Goal: Find specific page/section: Find specific page/section

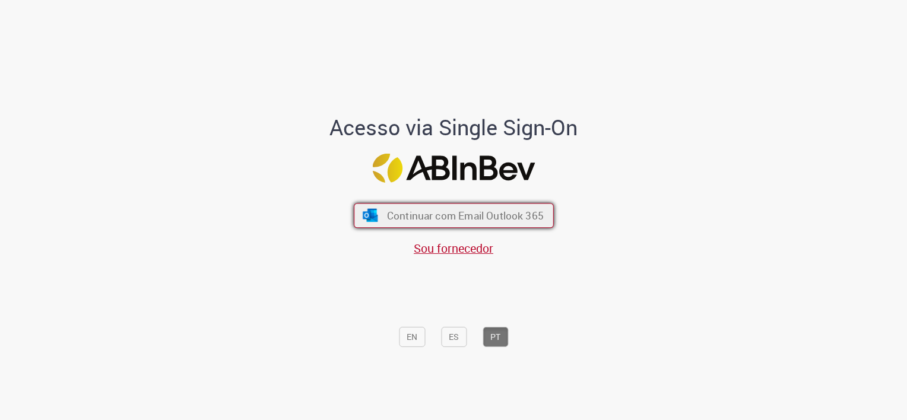
click at [449, 224] on button "Continuar com Email Outlook 365" at bounding box center [454, 216] width 200 height 25
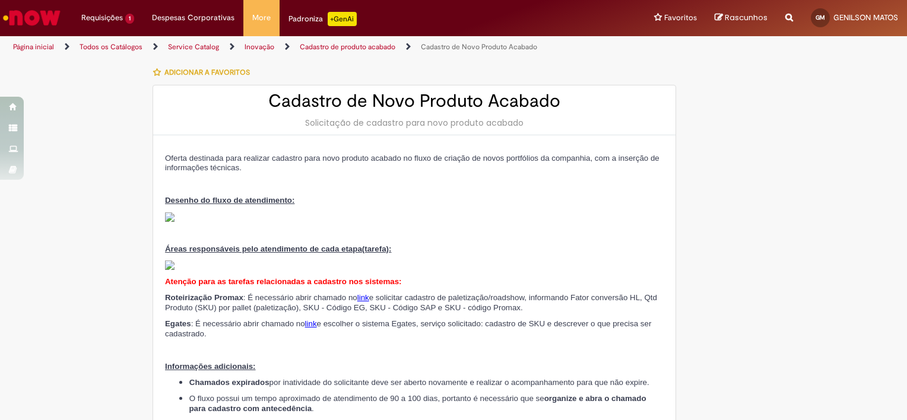
type input "**********"
type input "***"
type input "**********"
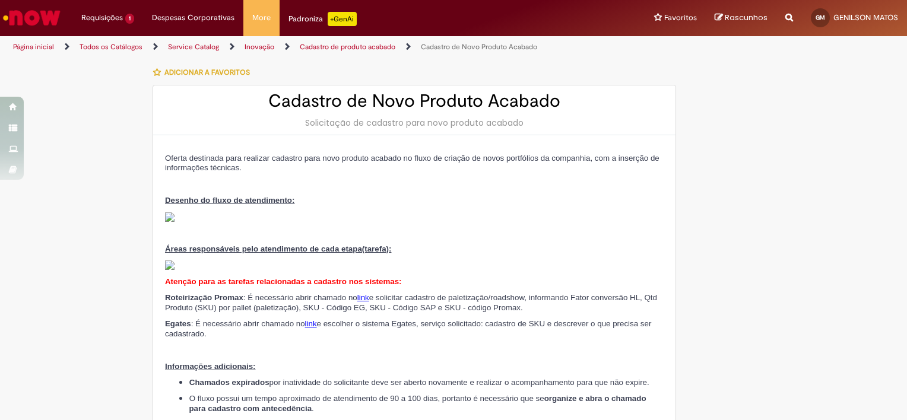
click at [200, 50] on link "Service Catalog" at bounding box center [193, 46] width 51 height 9
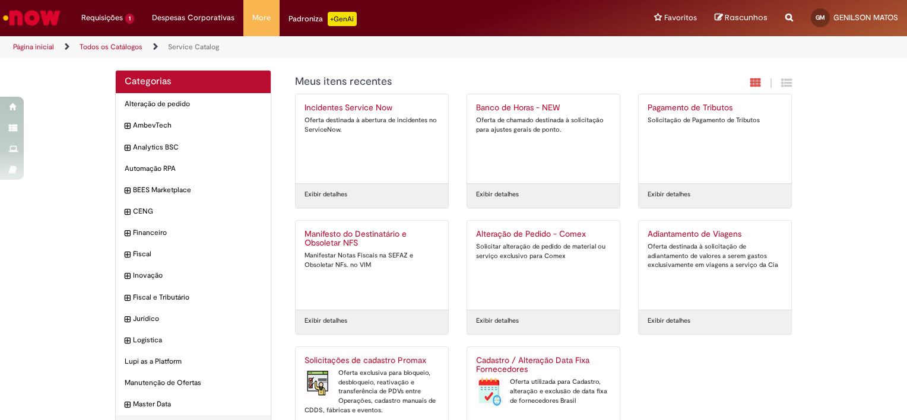
scroll to position [52, 0]
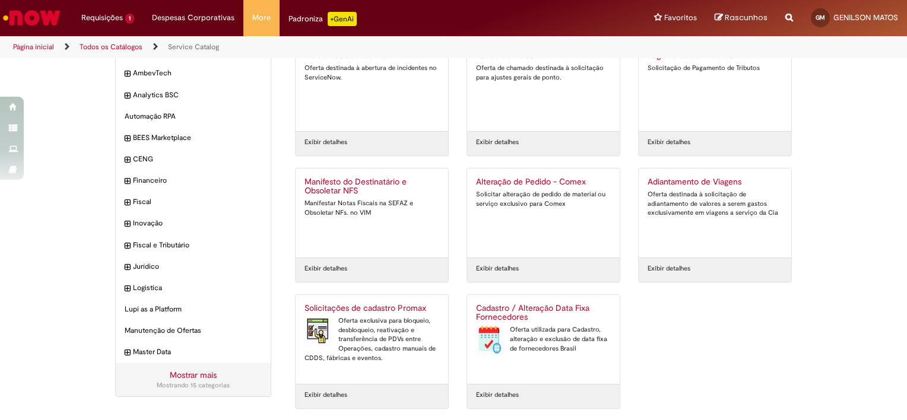
click at [788, 17] on icon "Search from all sources" at bounding box center [789, 10] width 8 height 21
click at [775, 22] on input "text" at bounding box center [766, 18] width 55 height 20
type input "*****"
click button "Pesquisar" at bounding box center [727, 18] width 23 height 20
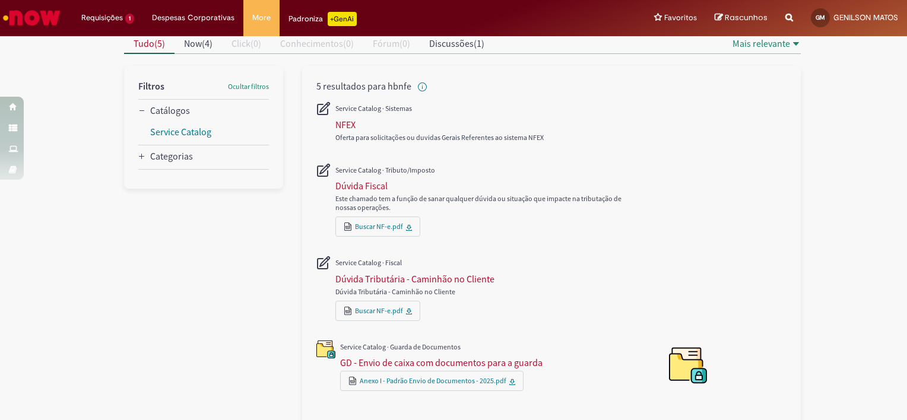
scroll to position [146, 0]
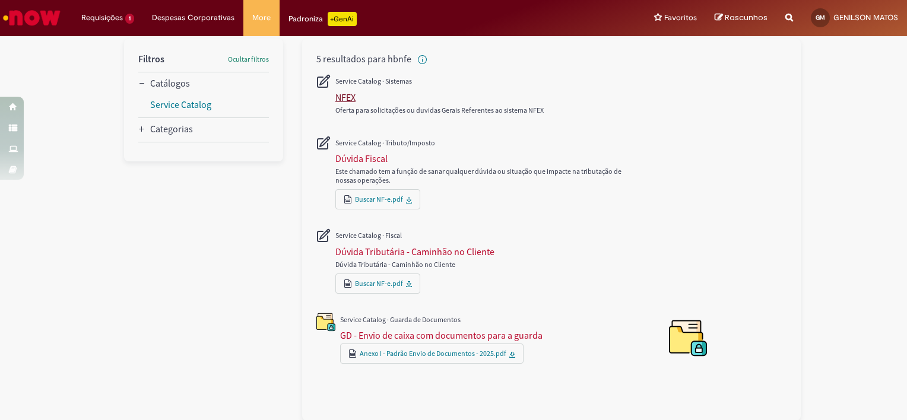
click at [344, 95] on div "NFEX" at bounding box center [345, 97] width 20 height 12
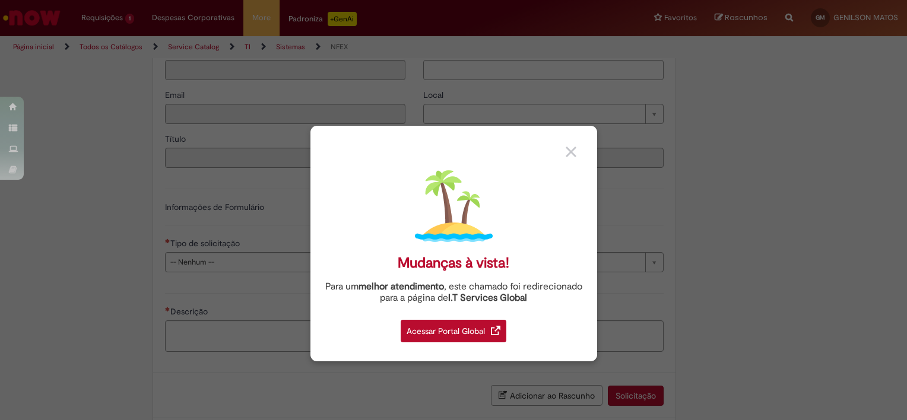
type input "**********"
type input "***"
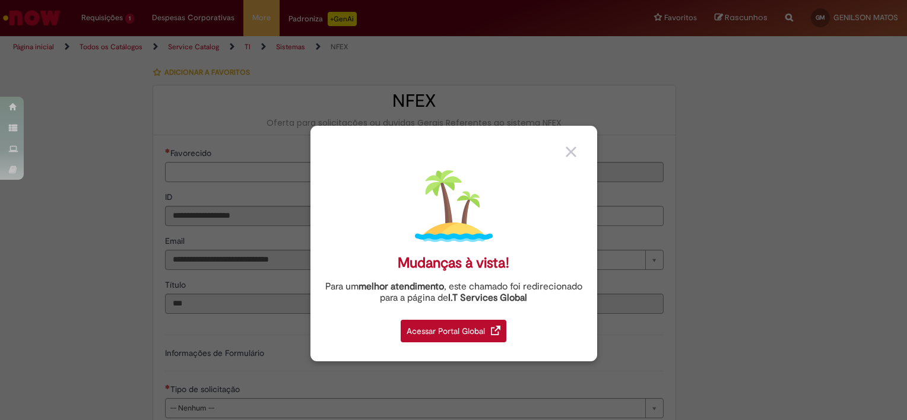
type input "**********"
click at [462, 328] on div "Acessar Portal Global" at bounding box center [454, 331] width 106 height 23
type input "**********"
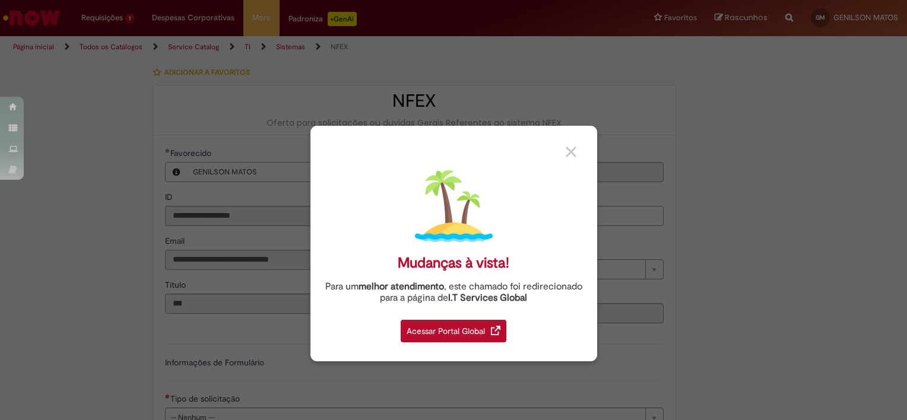
click at [575, 150] on img at bounding box center [571, 152] width 11 height 11
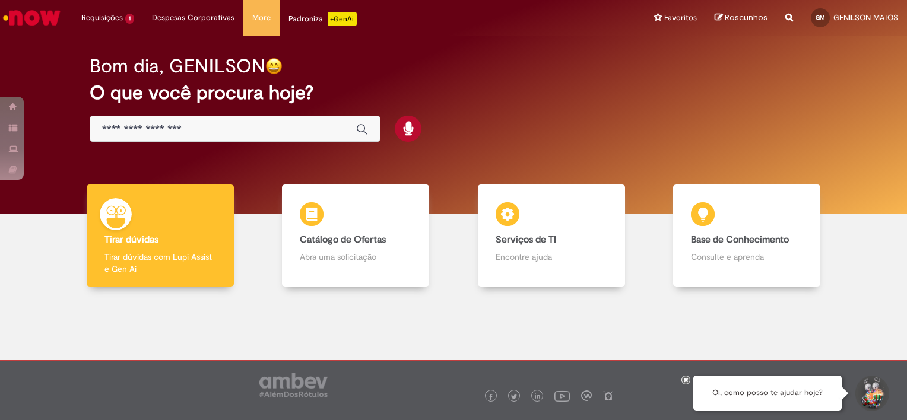
click at [573, 150] on div "Bom dia, GENILSON O que você procura hoje?" at bounding box center [453, 125] width 889 height 178
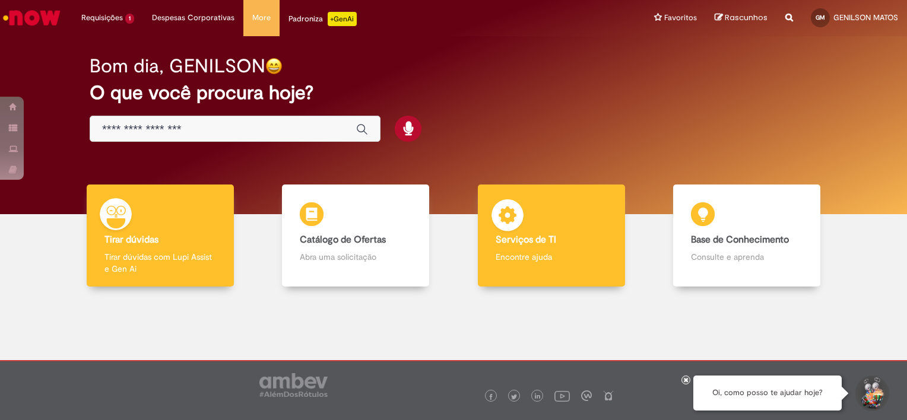
click at [547, 226] on div "Serviços de TI Serviços de TI Encontre ajuda" at bounding box center [551, 236] width 147 height 103
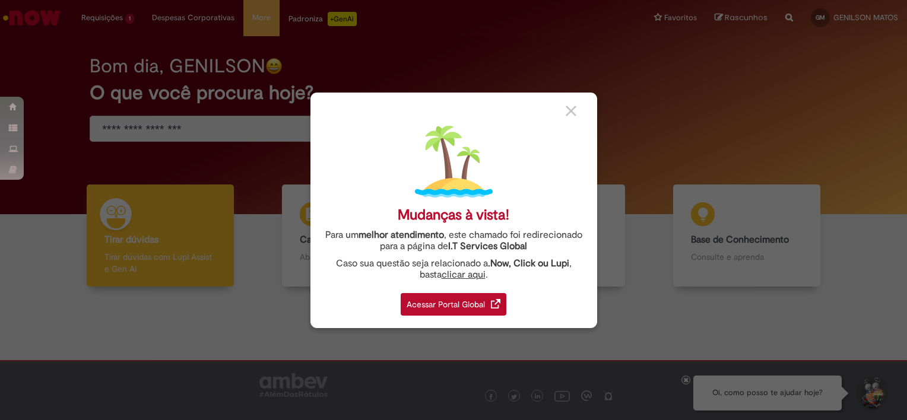
click at [477, 306] on div "Acessar Portal Global" at bounding box center [454, 304] width 106 height 23
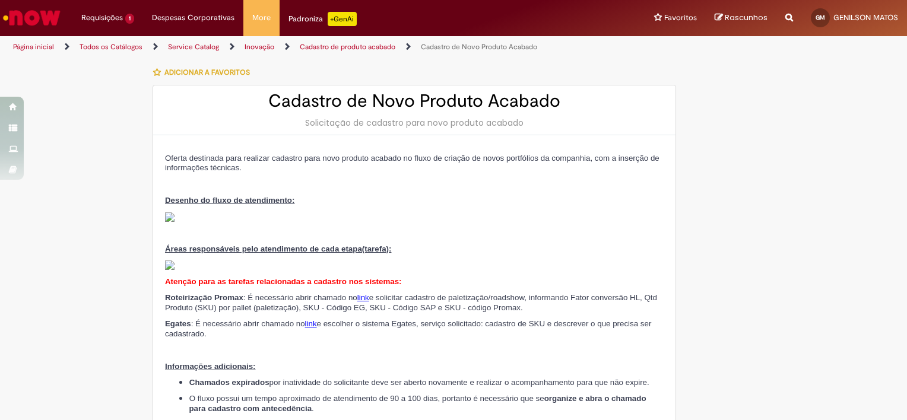
click at [173, 48] on link "Service Catalog" at bounding box center [193, 46] width 51 height 9
type input "**********"
type input "***"
type input "**********"
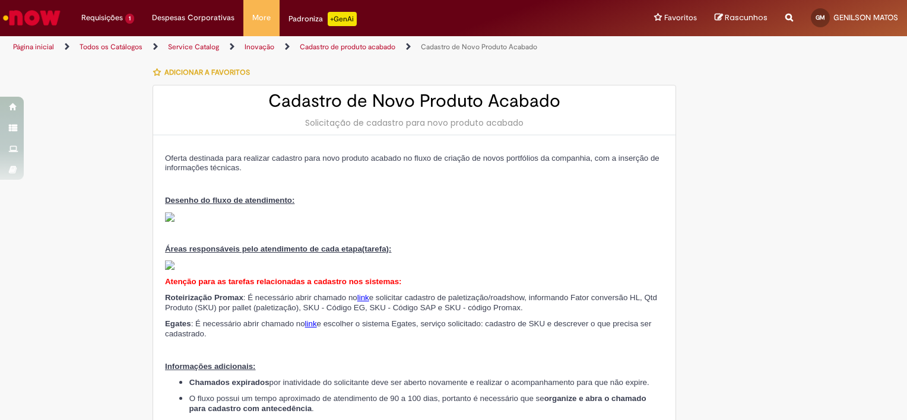
type input "**********"
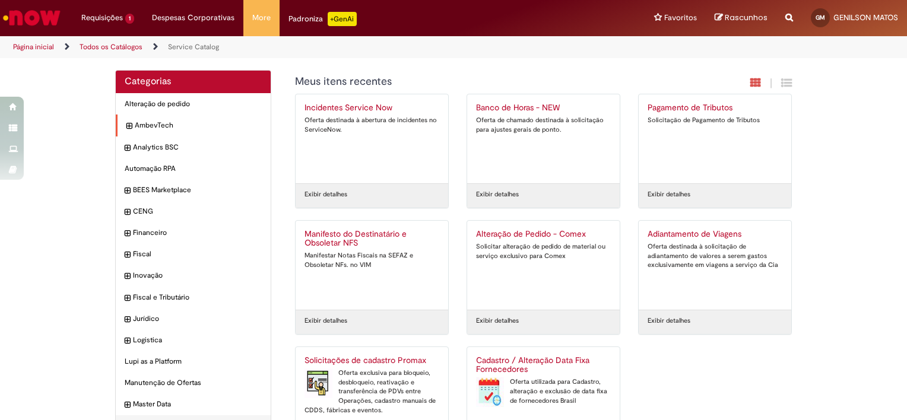
click at [126, 127] on icon "expandir categoria AmbevTech" at bounding box center [128, 127] width 5 height 12
click at [126, 129] on icon "recolher categoria AmbevTech" at bounding box center [128, 127] width 5 height 12
click at [126, 129] on icon "expandir categoria AmbevTech" at bounding box center [128, 127] width 5 height 12
click at [126, 129] on icon "recolher categoria AmbevTech" at bounding box center [128, 127] width 5 height 12
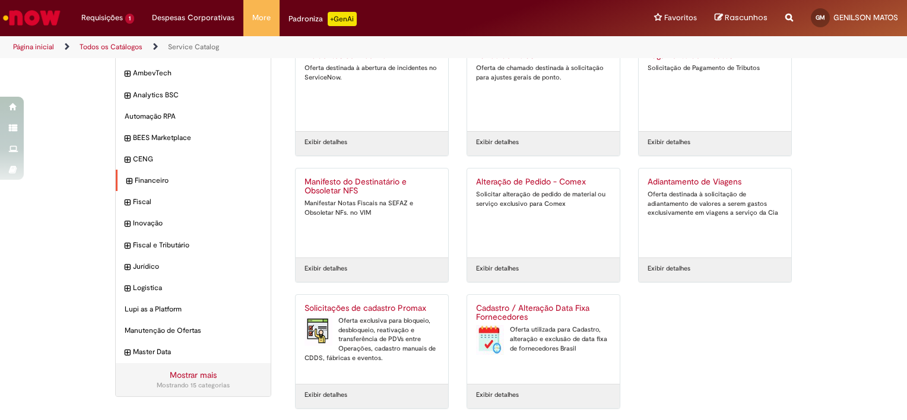
click at [127, 186] on div "Financeiro Itens" at bounding box center [193, 181] width 155 height 22
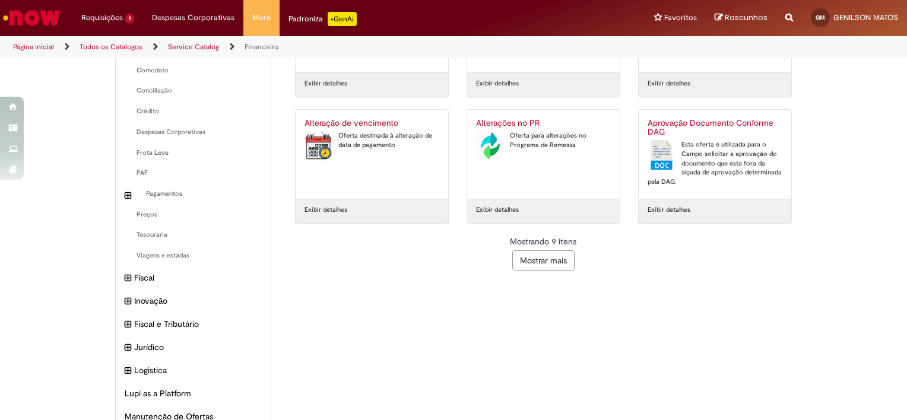
scroll to position [236, 0]
click at [556, 259] on button "Mostrar mais" at bounding box center [543, 262] width 62 height 20
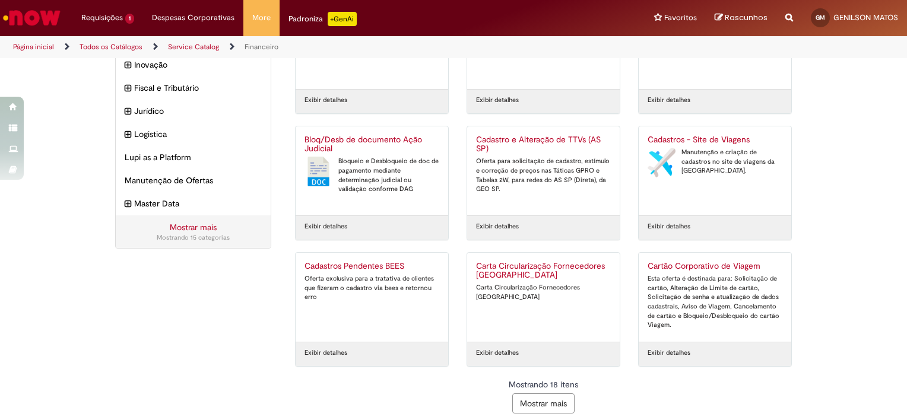
scroll to position [477, 0]
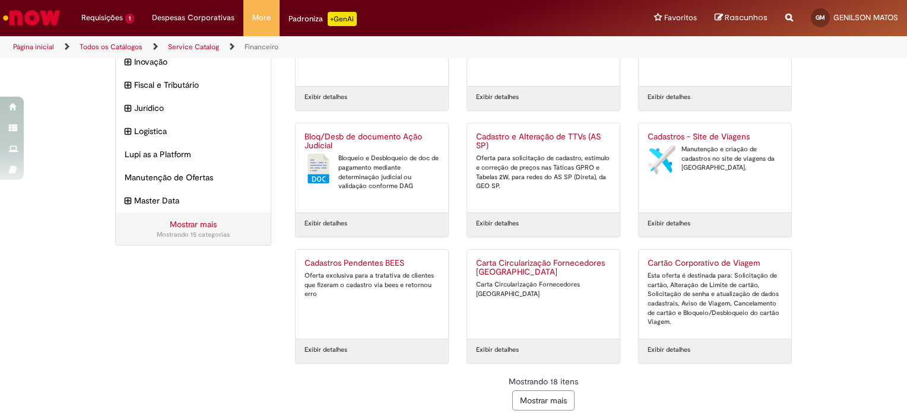
click at [541, 397] on button "Mostrar mais" at bounding box center [543, 401] width 62 height 20
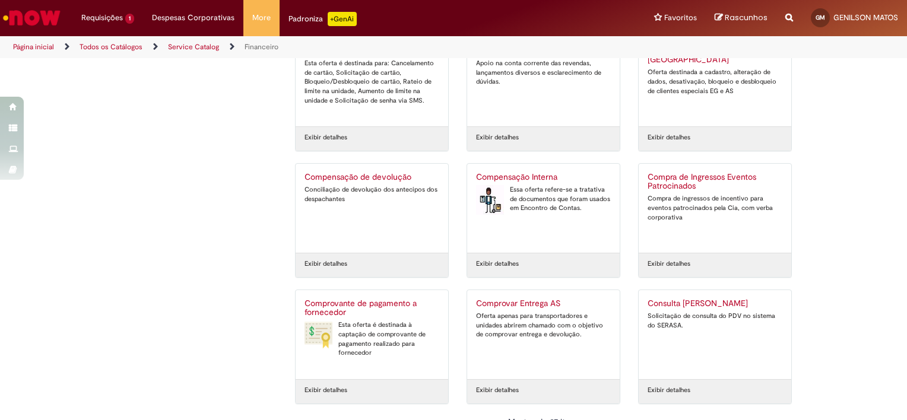
scroll to position [855, 0]
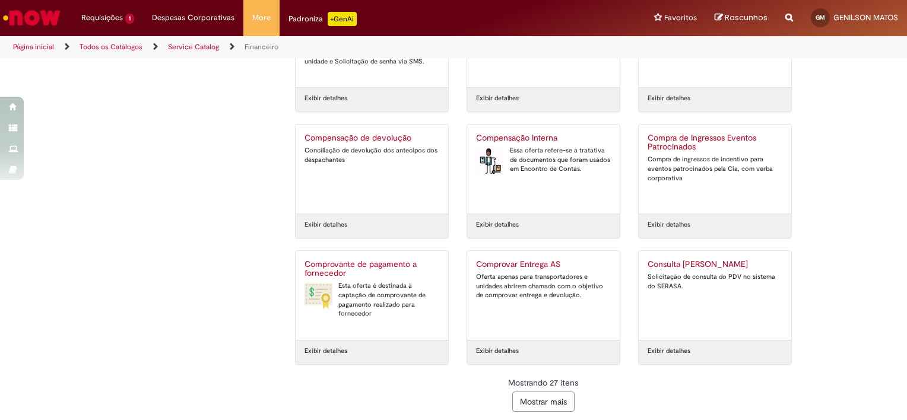
click at [541, 394] on button "Mostrar mais" at bounding box center [543, 402] width 62 height 20
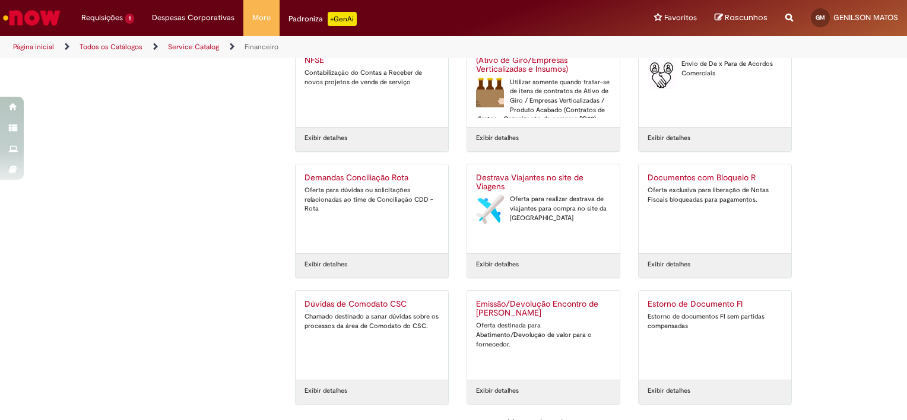
scroll to position [1233, 0]
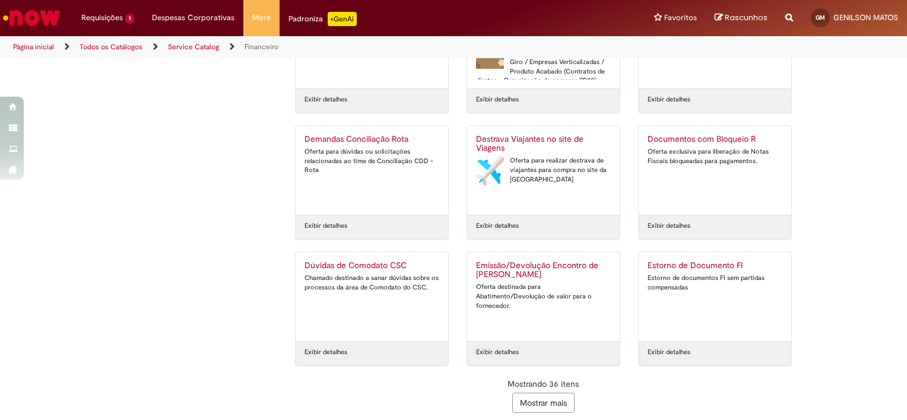
click at [555, 399] on button "Mostrar mais" at bounding box center [543, 403] width 62 height 20
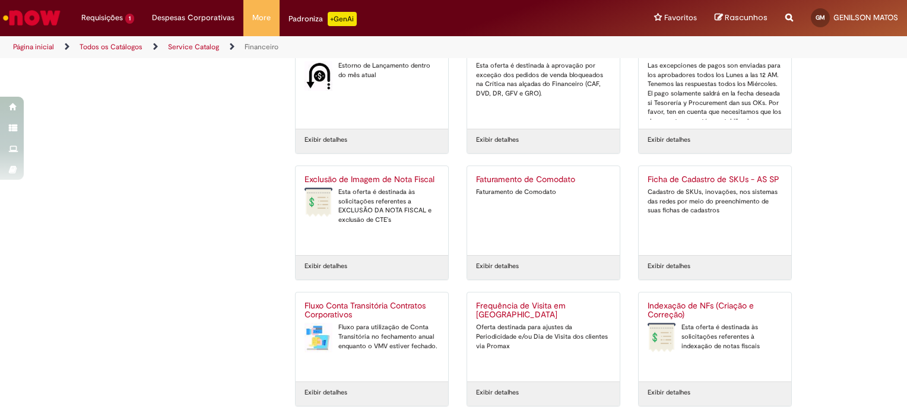
scroll to position [1612, 0]
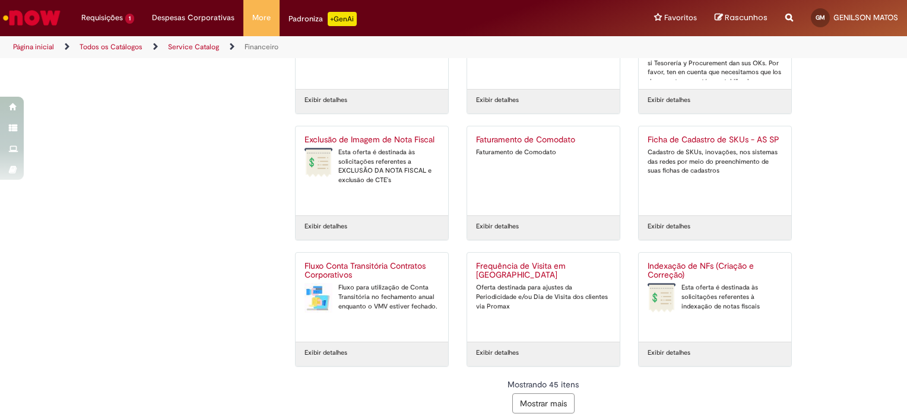
click at [542, 404] on button "Mostrar mais" at bounding box center [543, 404] width 62 height 20
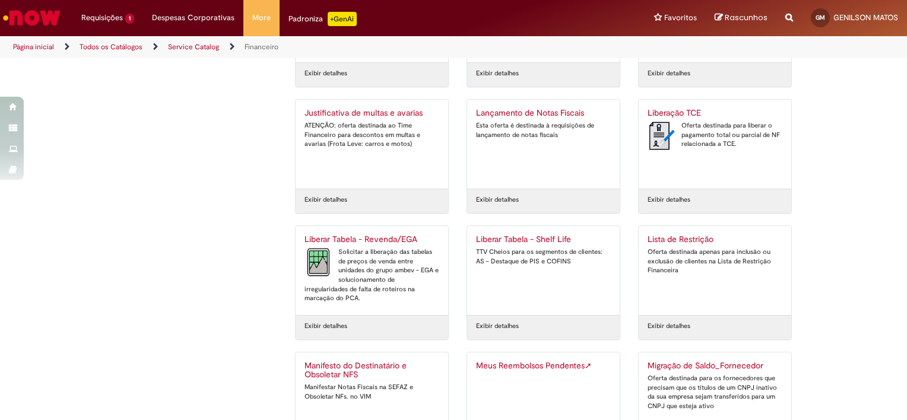
scroll to position [1990, 0]
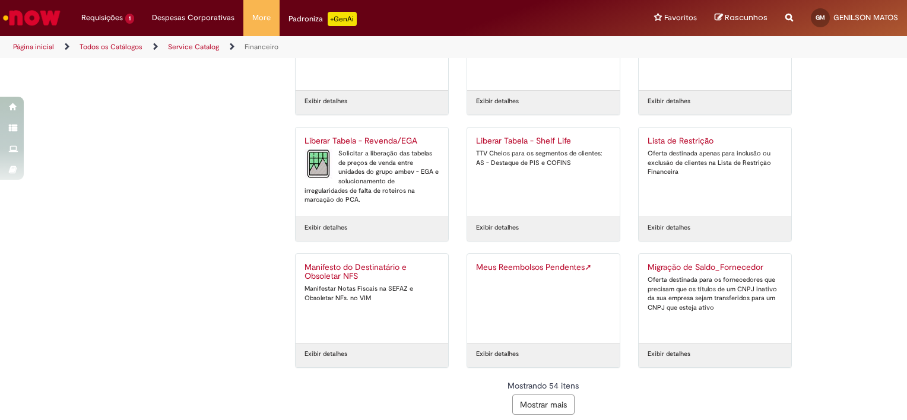
click at [545, 395] on button "Mostrar mais" at bounding box center [543, 405] width 62 height 20
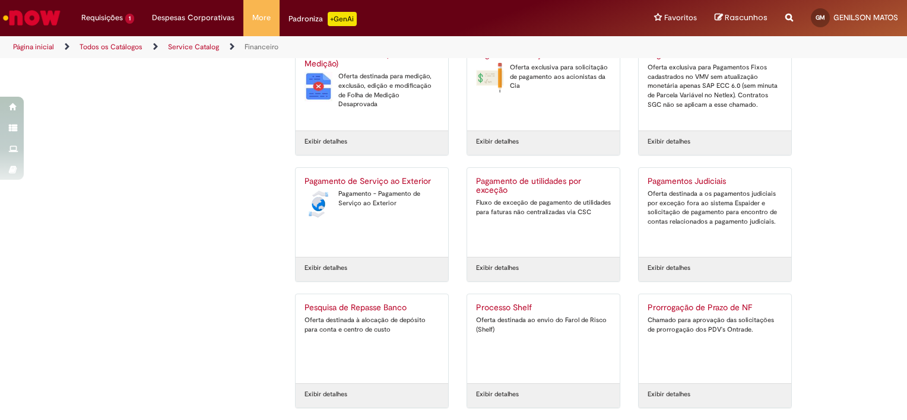
scroll to position [2368, 0]
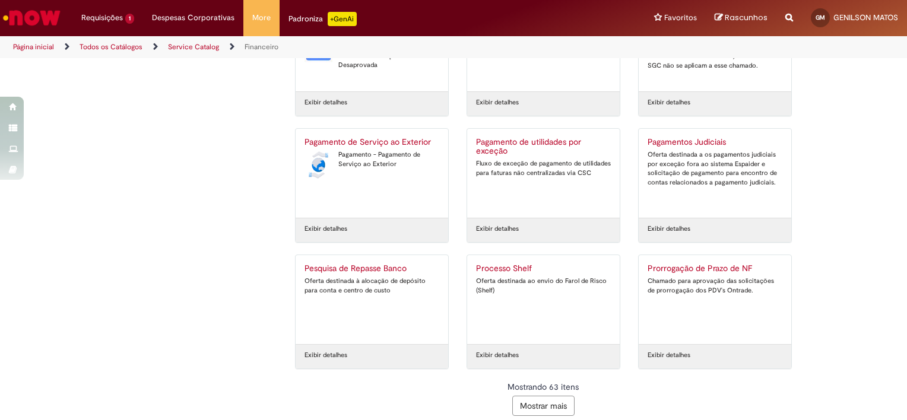
click at [550, 398] on button "Mostrar mais" at bounding box center [543, 406] width 62 height 20
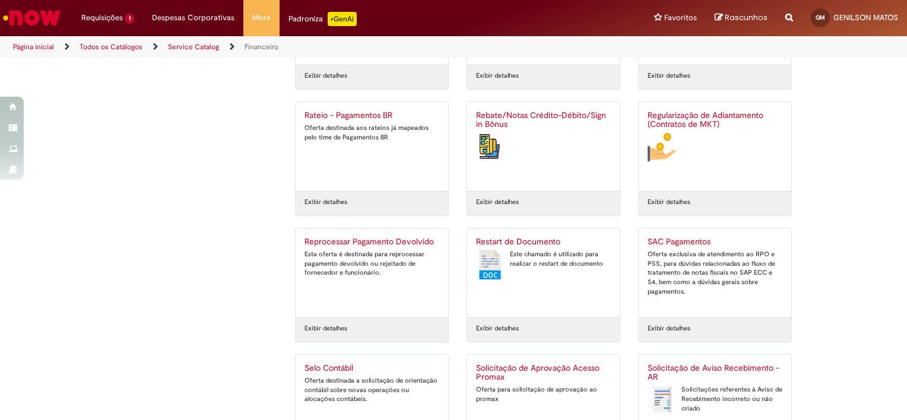
scroll to position [2747, 0]
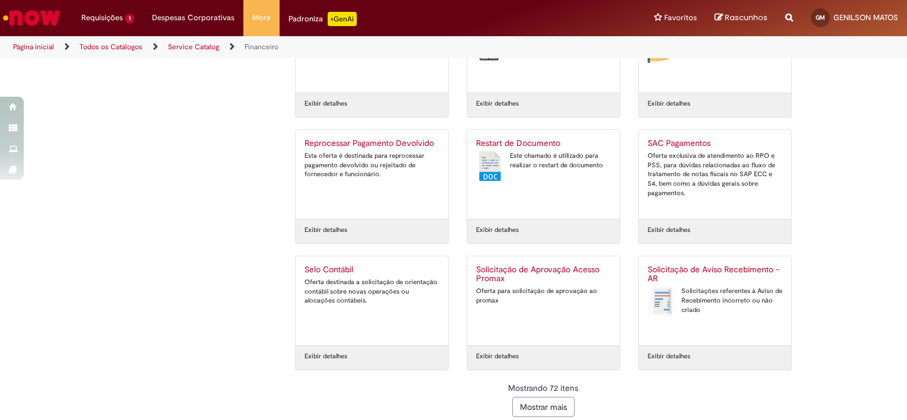
click at [547, 404] on button "Mostrar mais" at bounding box center [543, 407] width 62 height 20
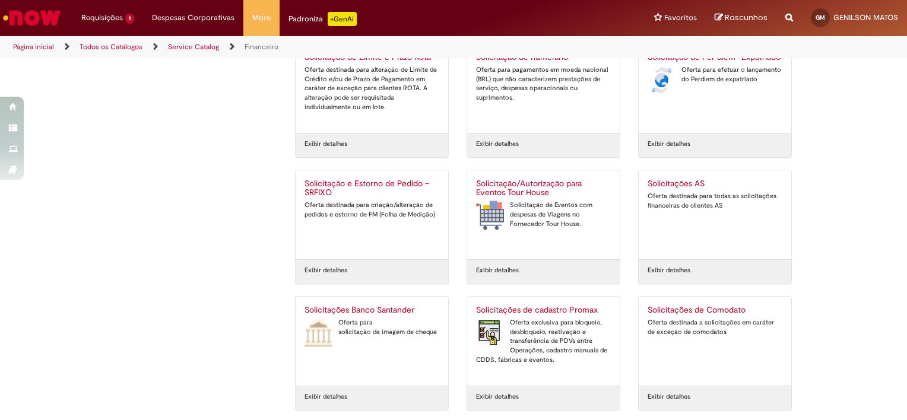
scroll to position [3125, 0]
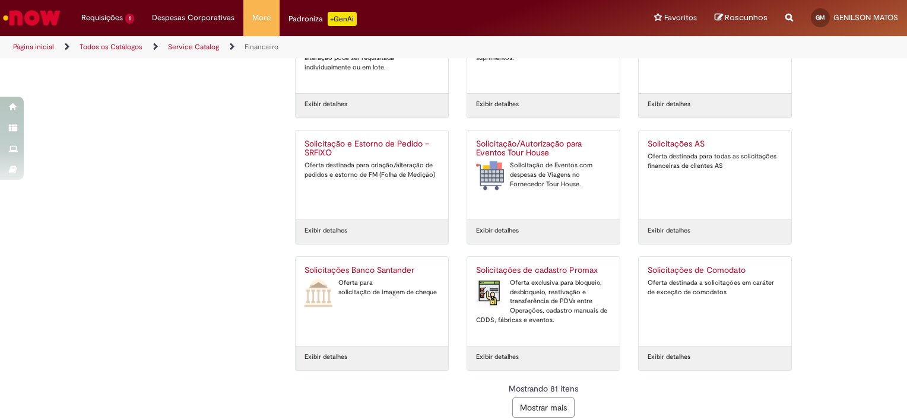
click at [542, 399] on button "Mostrar mais" at bounding box center [543, 408] width 62 height 20
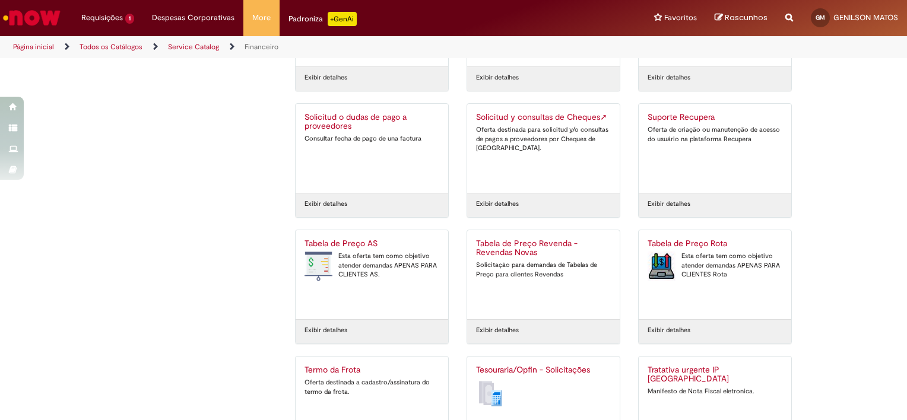
scroll to position [3503, 0]
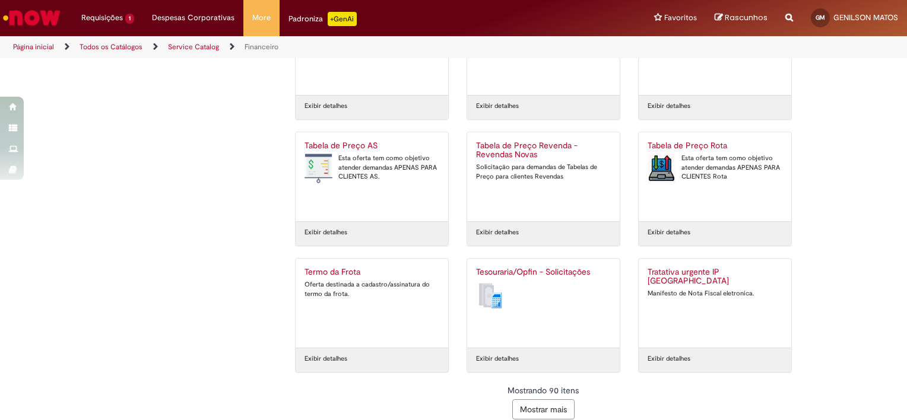
click at [530, 400] on button "Mostrar mais" at bounding box center [543, 410] width 62 height 20
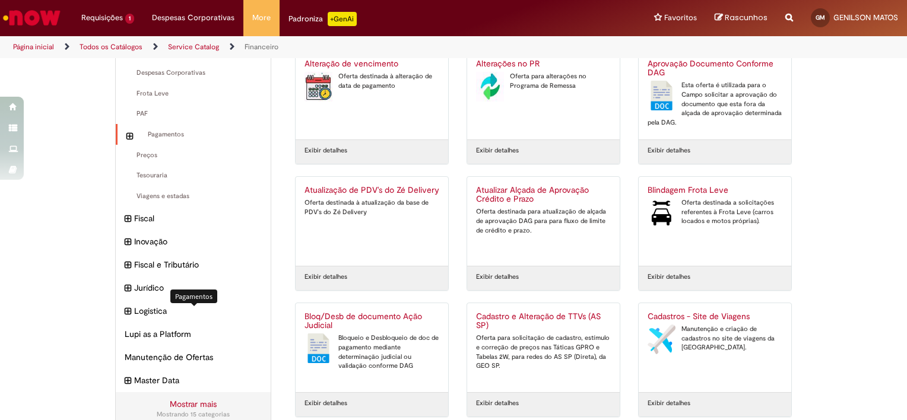
scroll to position [356, 0]
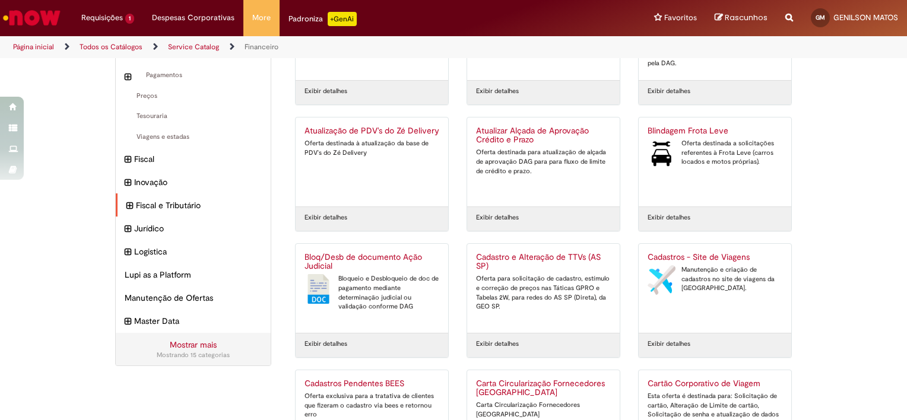
click at [119, 201] on div "Fiscal e Tributário Itens" at bounding box center [193, 206] width 155 height 24
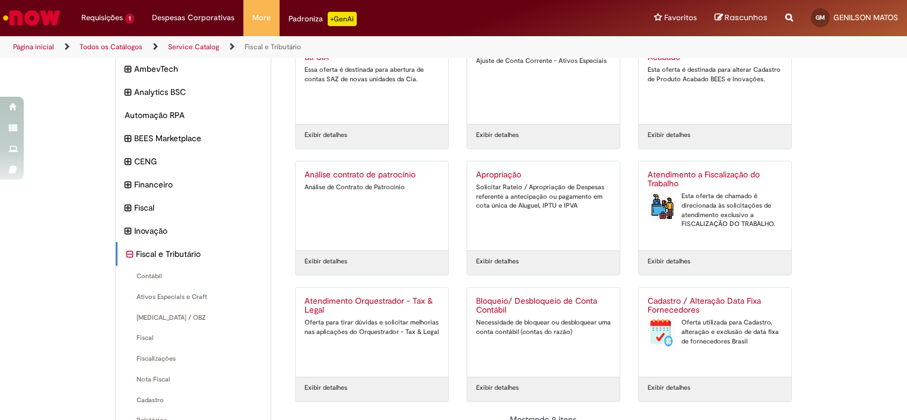
scroll to position [119, 0]
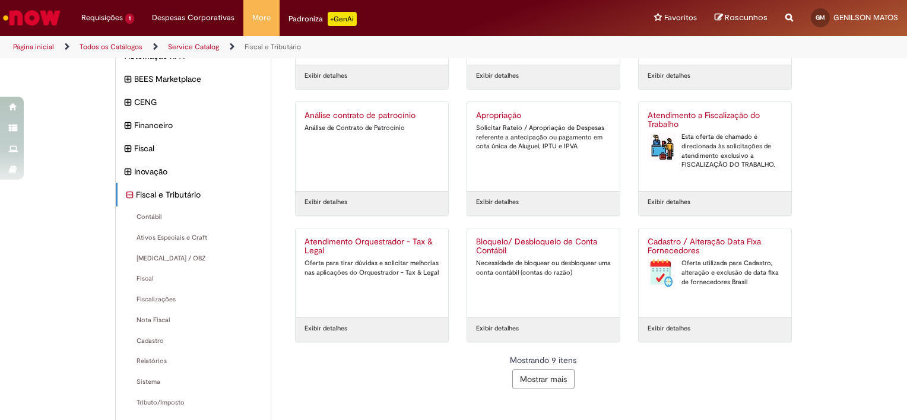
click at [545, 378] on button "Mostrar mais" at bounding box center [543, 379] width 62 height 20
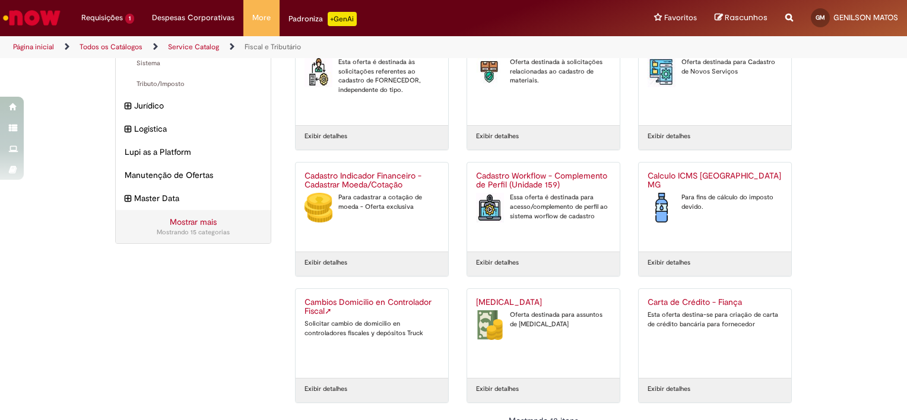
scroll to position [477, 0]
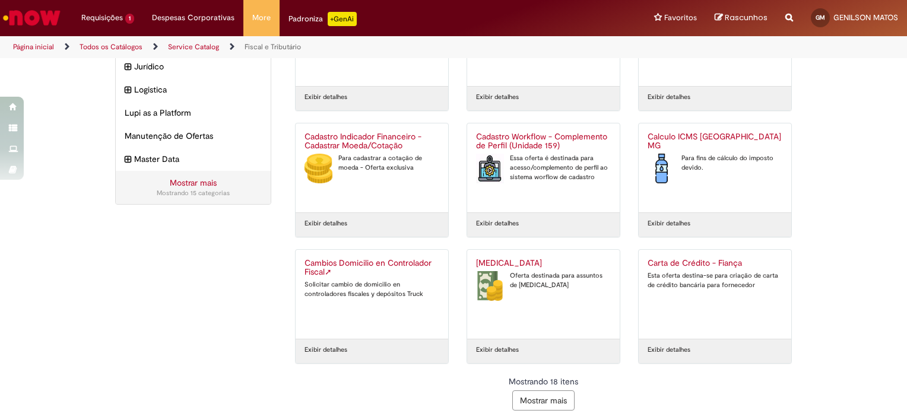
click at [534, 404] on button "Mostrar mais" at bounding box center [543, 401] width 62 height 20
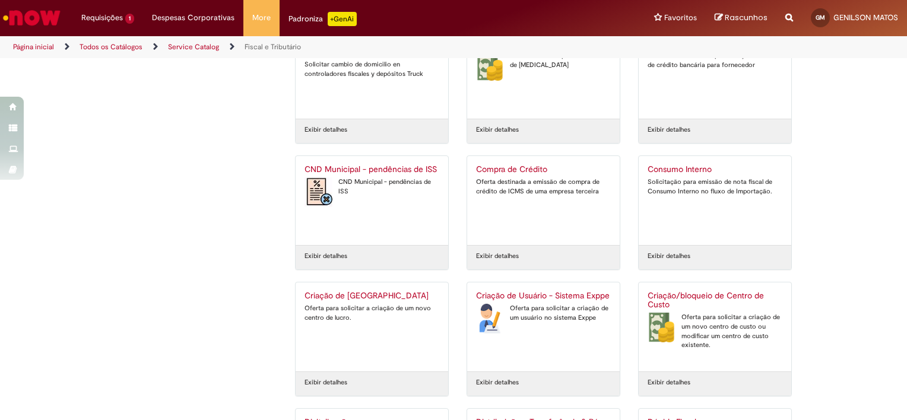
scroll to position [855, 0]
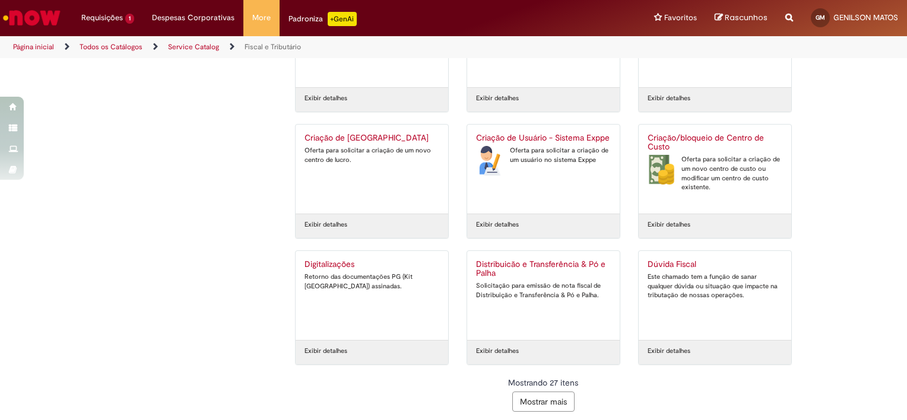
click at [534, 401] on button "Mostrar mais" at bounding box center [543, 402] width 62 height 20
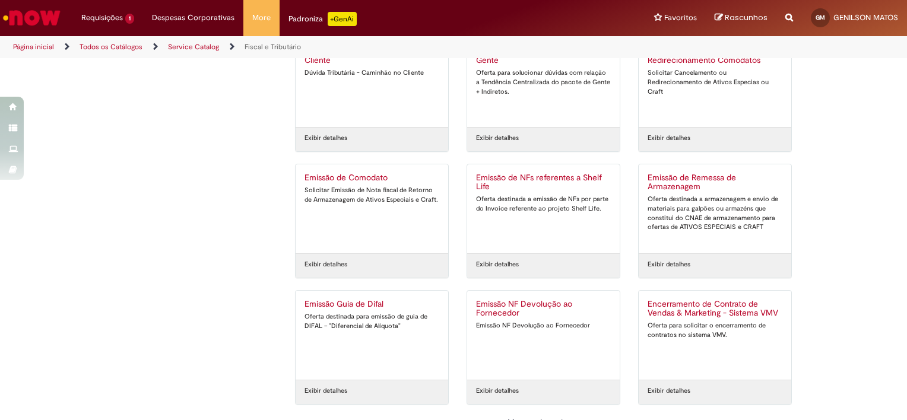
scroll to position [1233, 0]
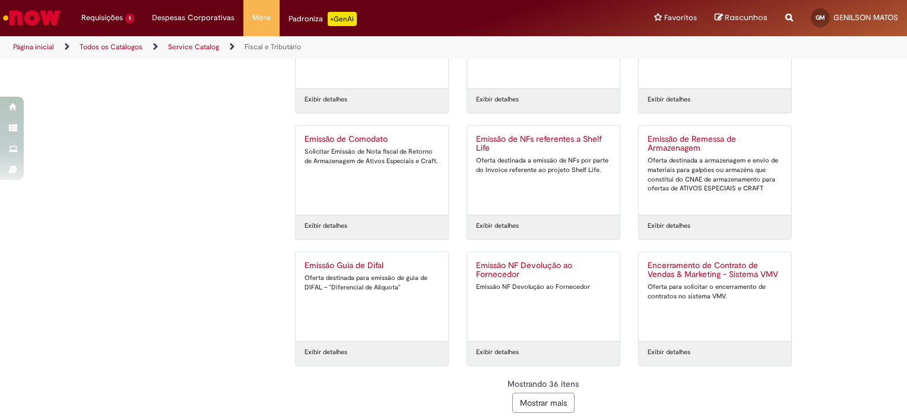
click at [547, 405] on button "Mostrar mais" at bounding box center [543, 403] width 62 height 20
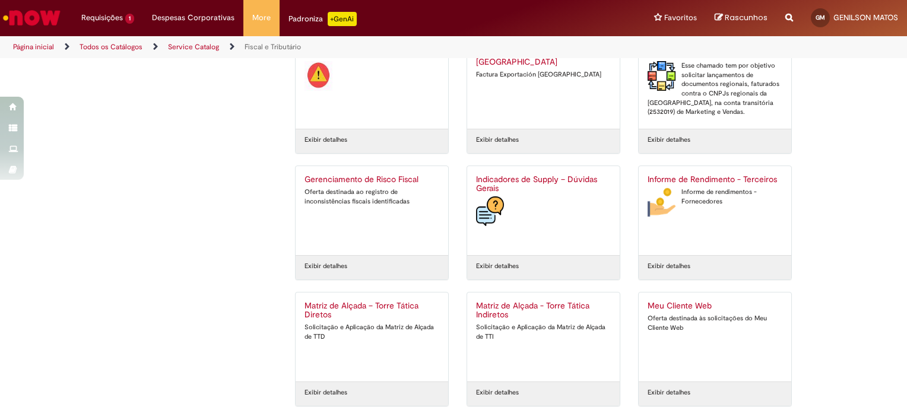
scroll to position [1612, 0]
